Goal: Navigation & Orientation: Understand site structure

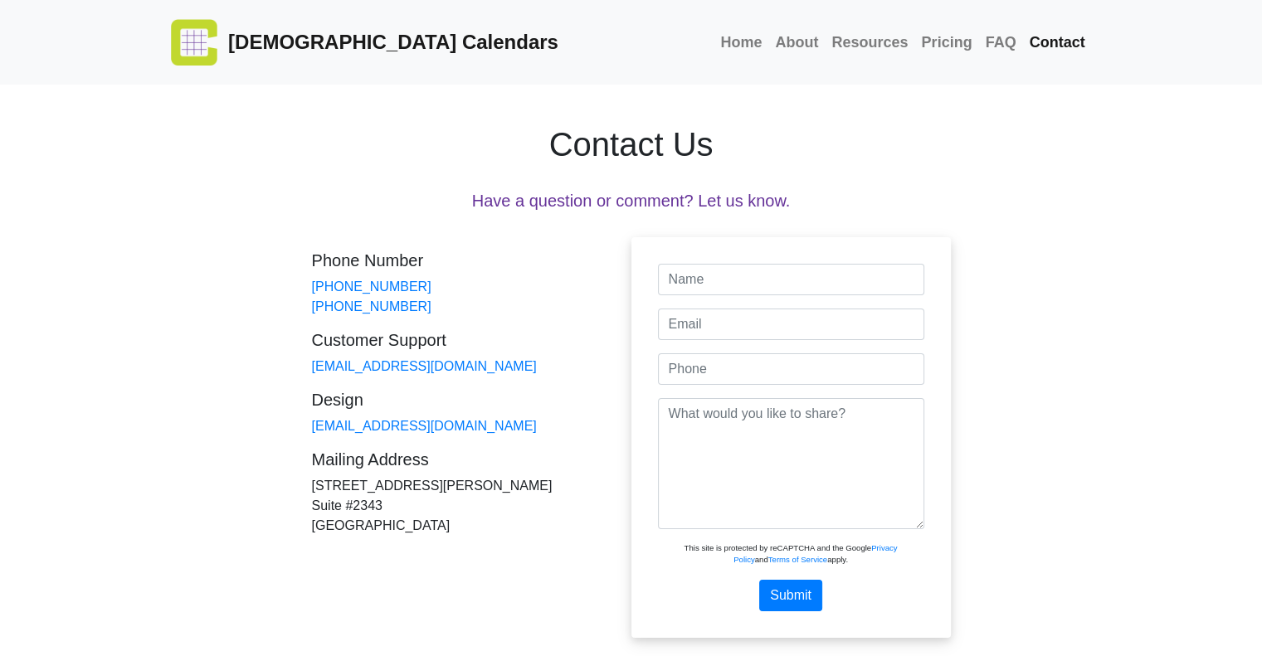
click at [370, 47] on span "[DEMOGRAPHIC_DATA] Calendars" at bounding box center [390, 42] width 337 height 22
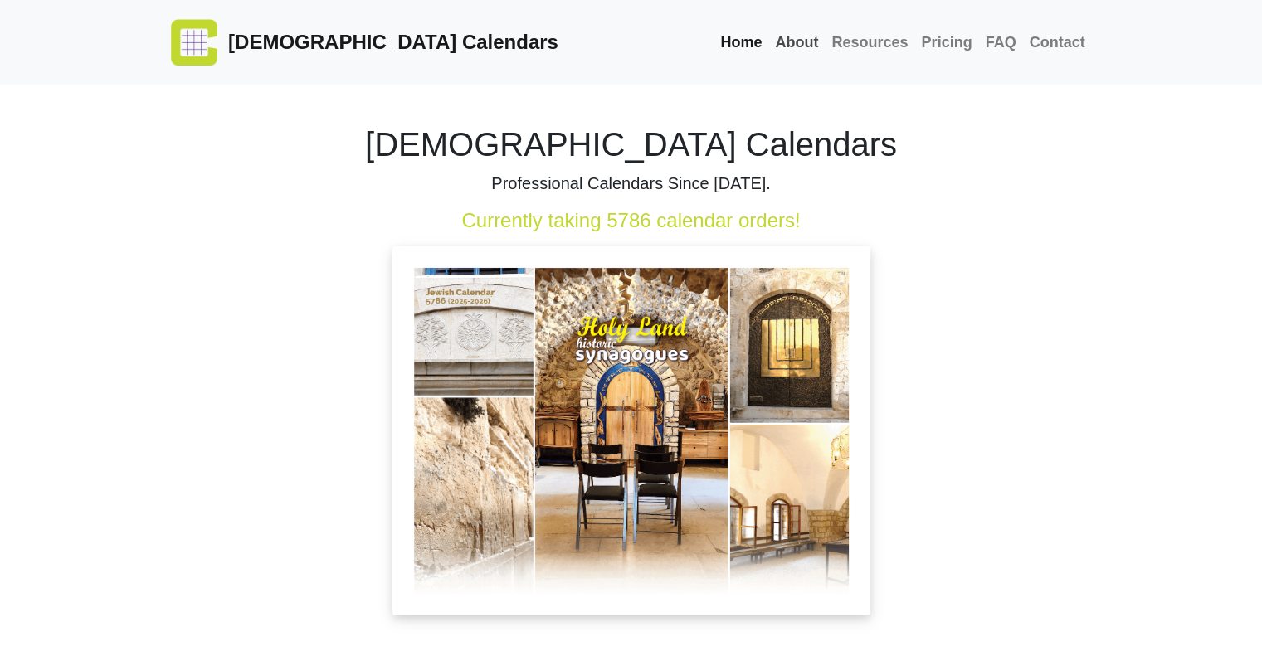
click at [803, 53] on link "About" at bounding box center [797, 43] width 56 height 36
